Goal: Task Accomplishment & Management: Manage account settings

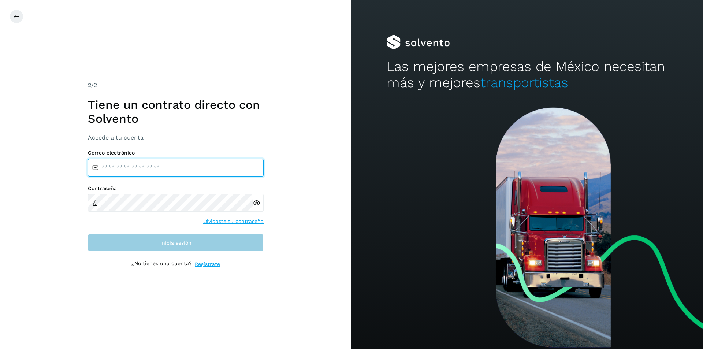
type input "**********"
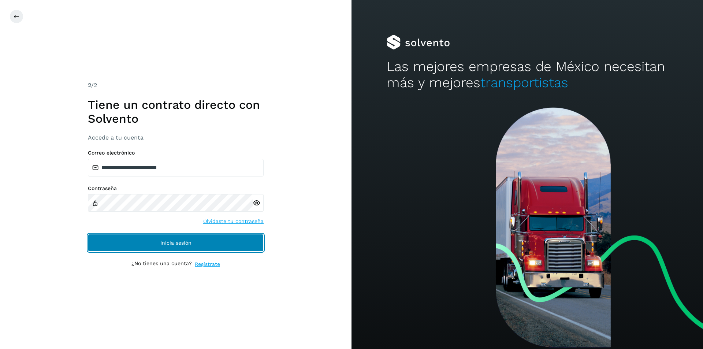
click at [177, 238] on button "Inicia sesión" at bounding box center [176, 243] width 176 height 18
click at [178, 243] on span "Inicia sesión" at bounding box center [175, 242] width 31 height 5
click at [182, 243] on span "Inicia sesión" at bounding box center [175, 242] width 31 height 5
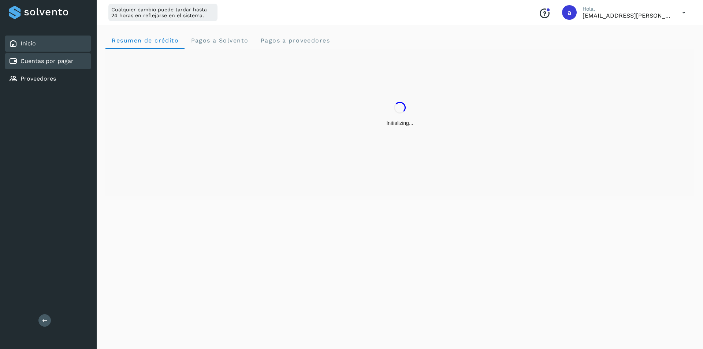
click at [75, 62] on div "Cuentas por pagar" at bounding box center [48, 61] width 86 height 16
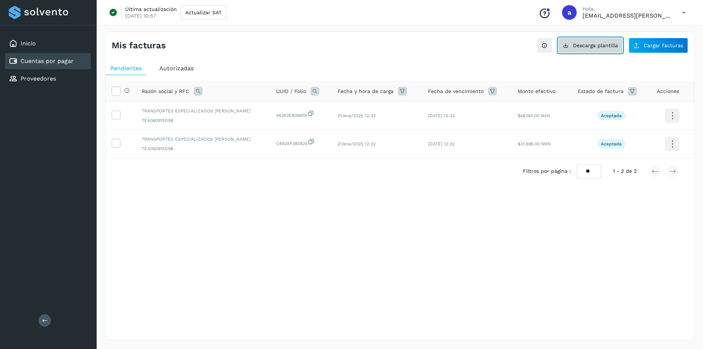
click at [602, 45] on span "Descarga plantilla" at bounding box center [595, 45] width 45 height 5
click at [657, 44] on span "Cargar facturas" at bounding box center [664, 45] width 40 height 5
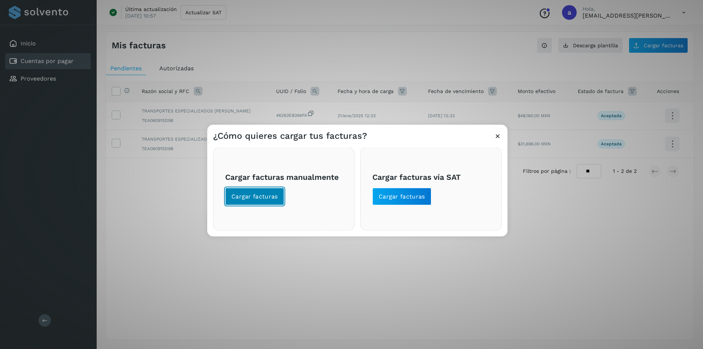
click at [255, 198] on span "Cargar facturas" at bounding box center [255, 196] width 47 height 8
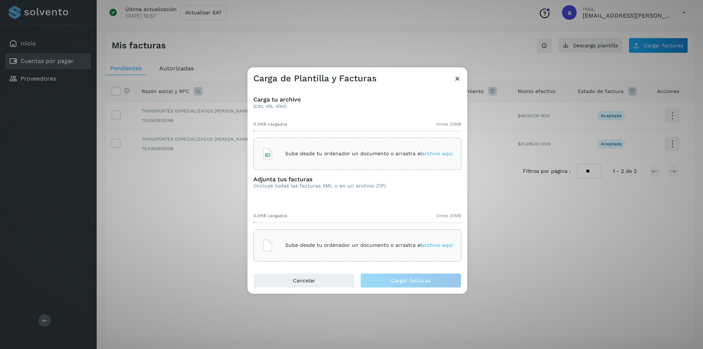
click at [441, 151] on span "archivo aquí" at bounding box center [437, 154] width 31 height 6
click at [434, 246] on span "archivo aquí" at bounding box center [437, 245] width 31 height 6
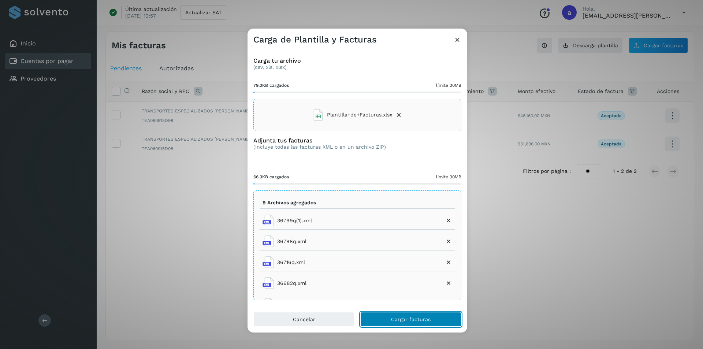
click at [406, 318] on span "Cargar facturas" at bounding box center [411, 319] width 40 height 5
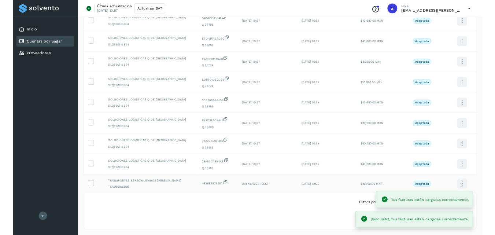
scroll to position [117, 0]
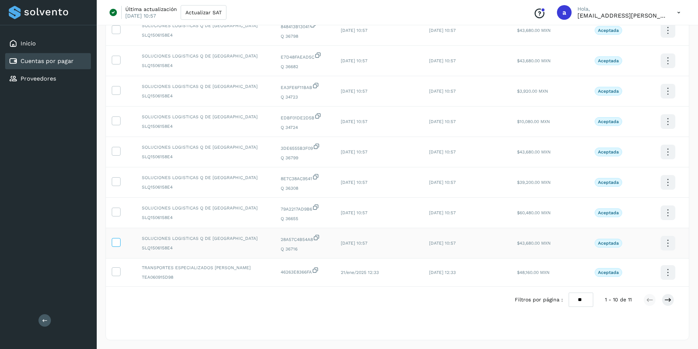
click at [116, 242] on icon at bounding box center [116, 242] width 8 height 8
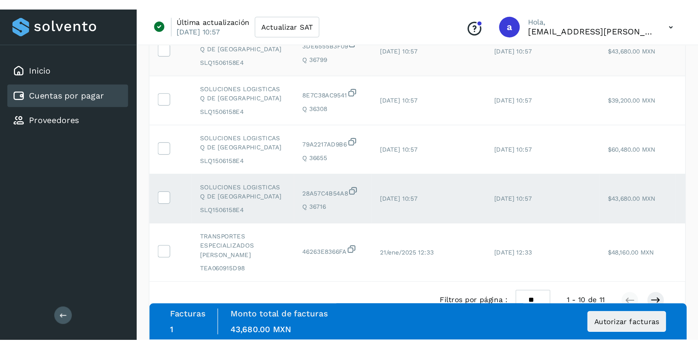
scroll to position [102, 0]
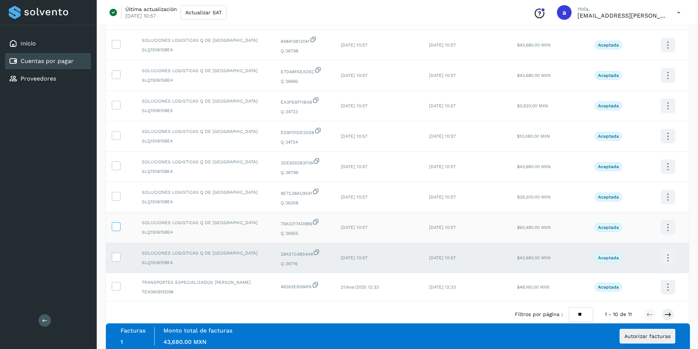
click at [116, 225] on icon at bounding box center [116, 226] width 8 height 8
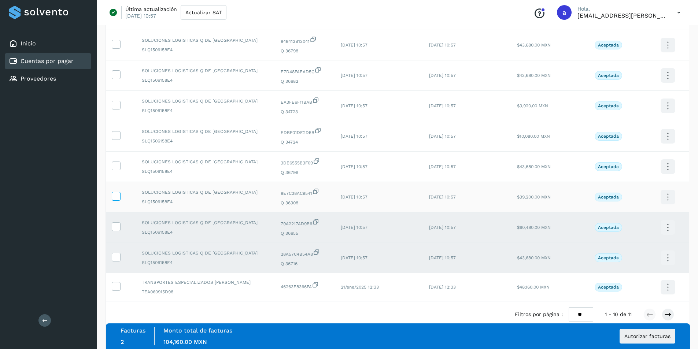
click at [116, 200] on span at bounding box center [116, 197] width 8 height 5
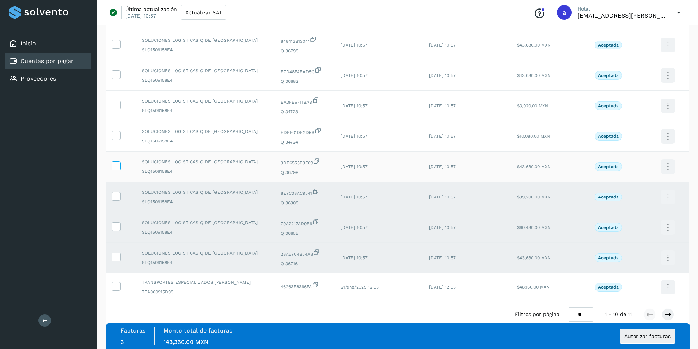
click at [114, 169] on span at bounding box center [116, 167] width 8 height 5
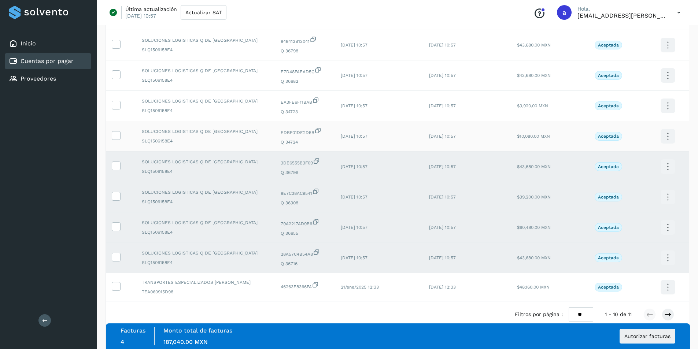
click at [115, 129] on td at bounding box center [121, 136] width 30 height 30
click at [116, 135] on icon at bounding box center [116, 135] width 8 height 8
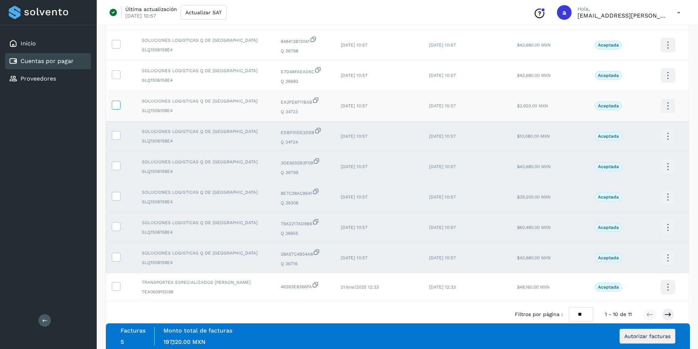
click at [116, 104] on icon at bounding box center [116, 105] width 8 height 8
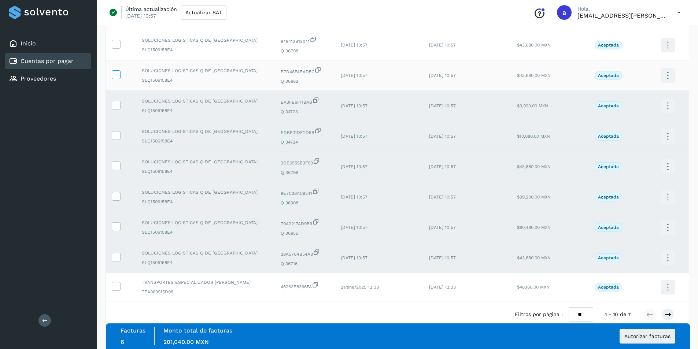
click at [115, 76] on icon at bounding box center [116, 74] width 8 height 8
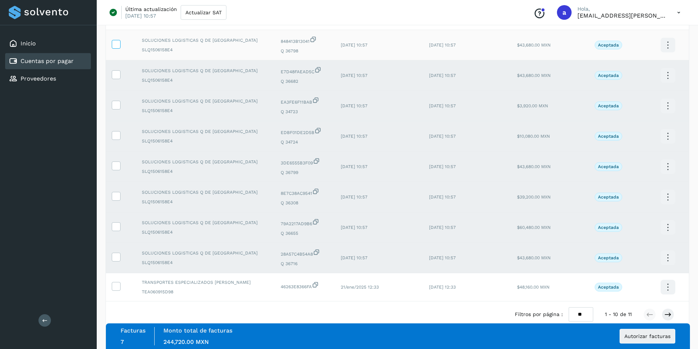
click at [112, 45] on icon at bounding box center [116, 44] width 8 height 8
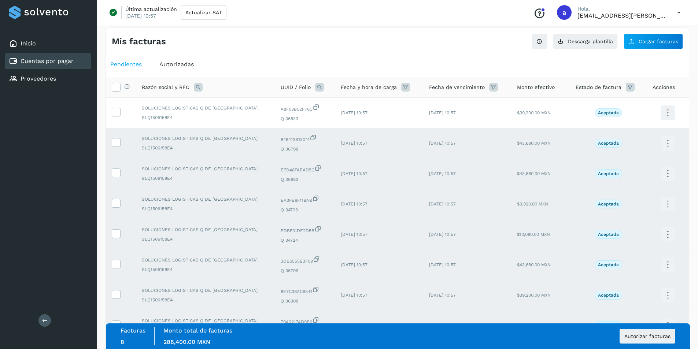
scroll to position [0, 0]
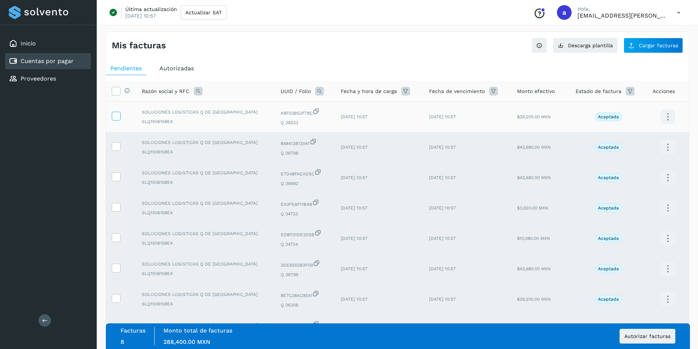
click at [116, 115] on icon at bounding box center [116, 116] width 8 height 8
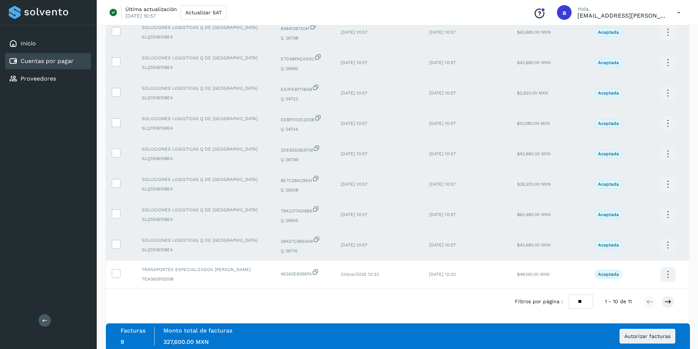
scroll to position [117, 0]
click at [632, 335] on span "Autorizar facturas" at bounding box center [647, 336] width 46 height 5
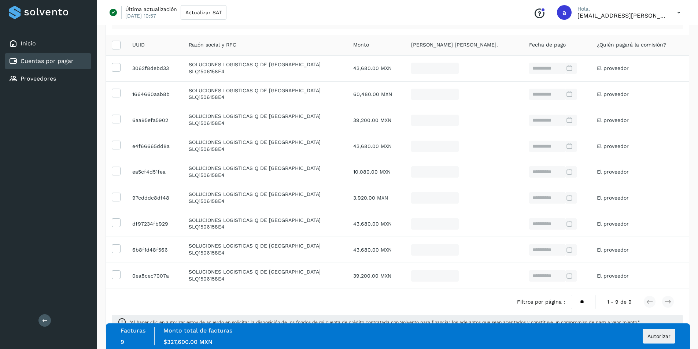
scroll to position [119, 0]
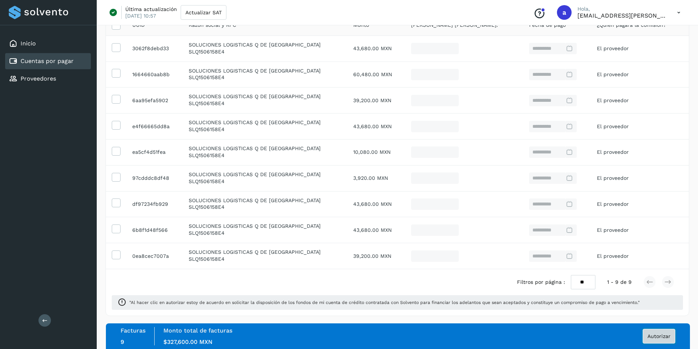
click at [651, 340] on button "Autorizar" at bounding box center [659, 336] width 33 height 15
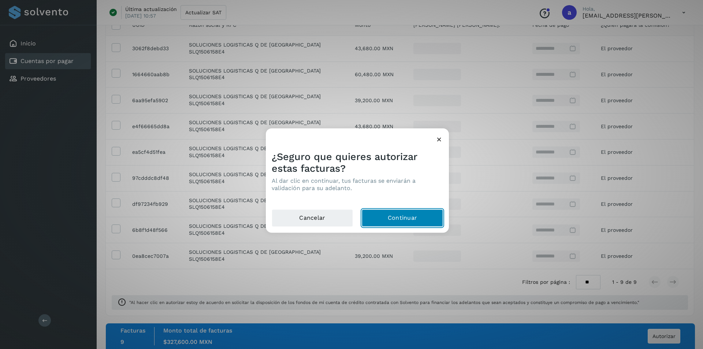
click at [408, 221] on button "Continuar" at bounding box center [402, 218] width 81 height 18
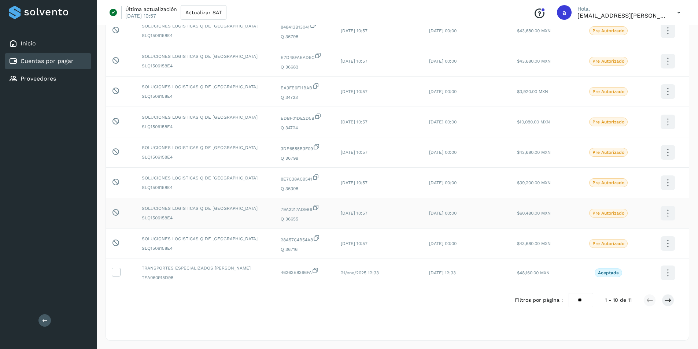
scroll to position [117, 0]
drag, startPoint x: 340, startPoint y: 29, endPoint x: 366, endPoint y: 27, distance: 26.8
click at [366, 27] on td "[DATE] 10:57" at bounding box center [379, 30] width 88 height 30
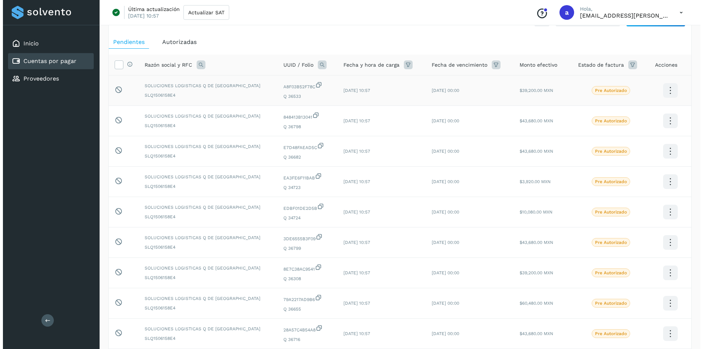
scroll to position [0, 0]
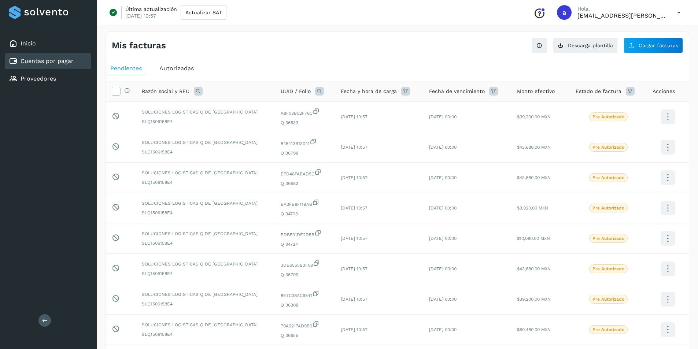
click at [676, 10] on icon at bounding box center [678, 12] width 15 height 15
click at [609, 49] on icon at bounding box center [607, 47] width 7 height 7
